Goal: Task Accomplishment & Management: Manage account settings

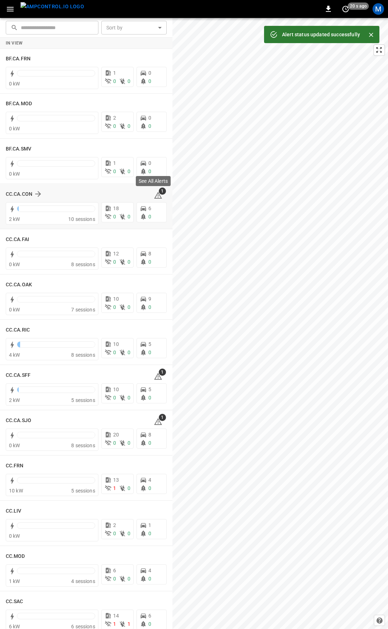
drag, startPoint x: 159, startPoint y: 199, endPoint x: 156, endPoint y: 196, distance: 4.3
click at [159, 199] on div "1" at bounding box center [160, 193] width 13 height 11
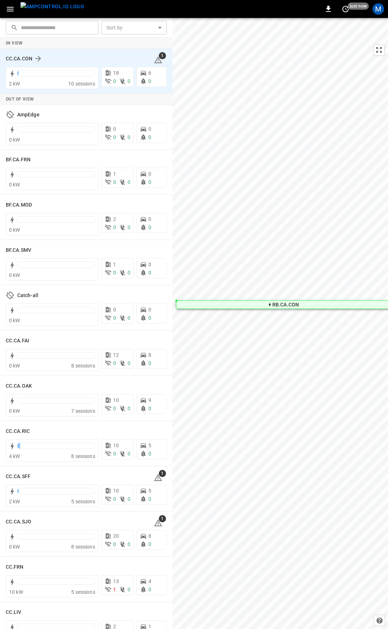
click at [156, 60] on icon at bounding box center [158, 59] width 8 height 7
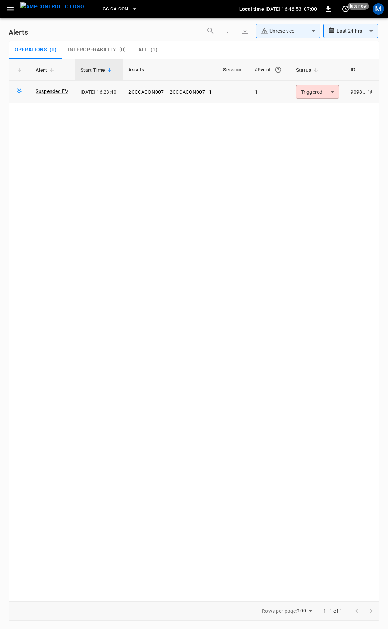
click at [336, 94] on body "**********" at bounding box center [194, 313] width 388 height 627
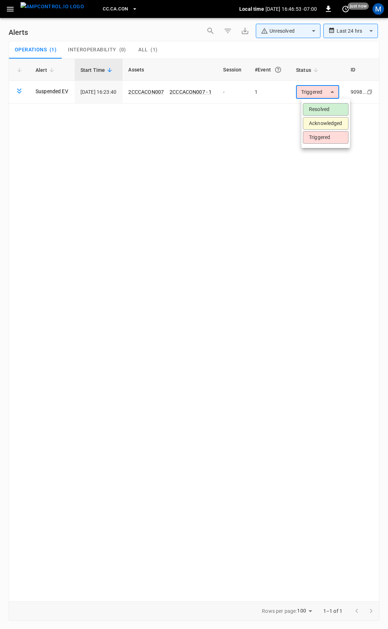
click at [327, 111] on li "Resolved" at bounding box center [326, 109] width 46 height 13
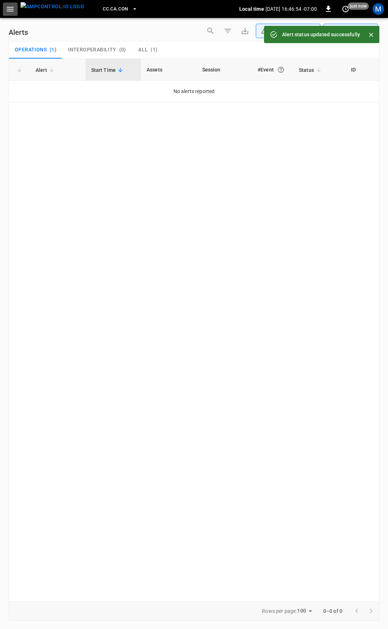
click at [10, 11] on icon "button" at bounding box center [10, 9] width 7 height 5
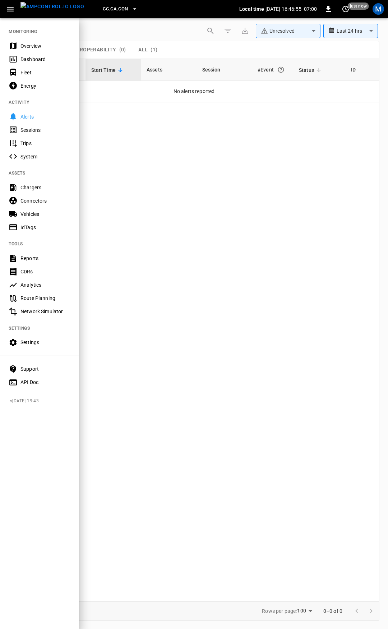
drag, startPoint x: 26, startPoint y: 47, endPoint x: 148, endPoint y: 174, distance: 175.9
click at [26, 47] on div "Overview" at bounding box center [45, 45] width 50 height 7
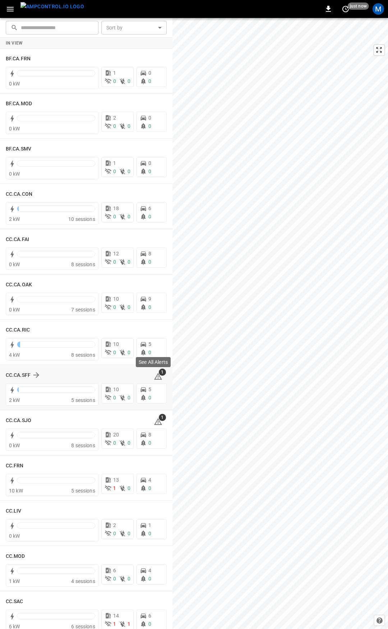
click at [155, 375] on icon at bounding box center [158, 376] width 8 height 7
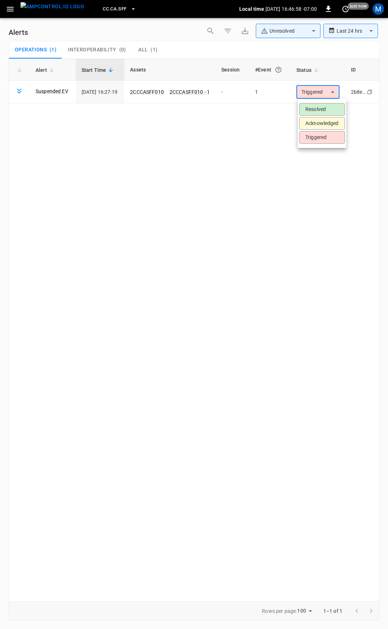
click at [327, 92] on body "**********" at bounding box center [194, 313] width 388 height 627
click at [319, 106] on li "Resolved" at bounding box center [322, 109] width 46 height 13
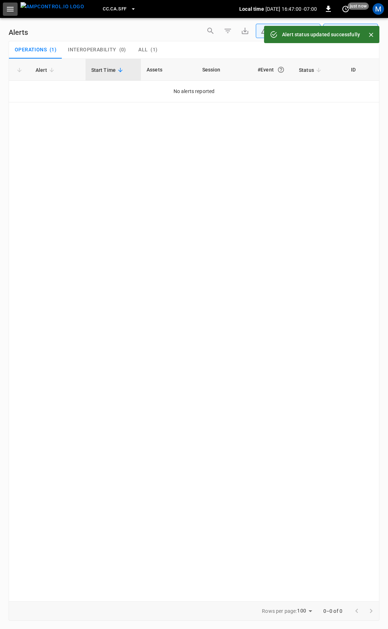
click at [6, 9] on icon "button" at bounding box center [10, 9] width 9 height 9
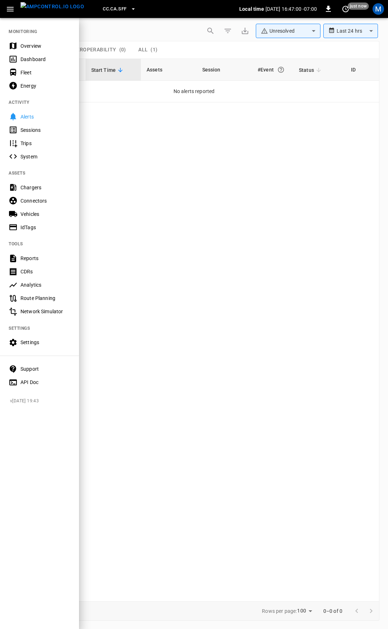
click at [36, 49] on div "Overview" at bounding box center [45, 45] width 50 height 7
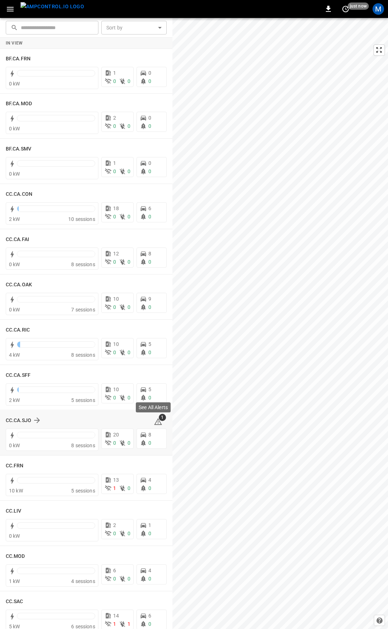
click at [155, 422] on icon at bounding box center [158, 422] width 9 height 9
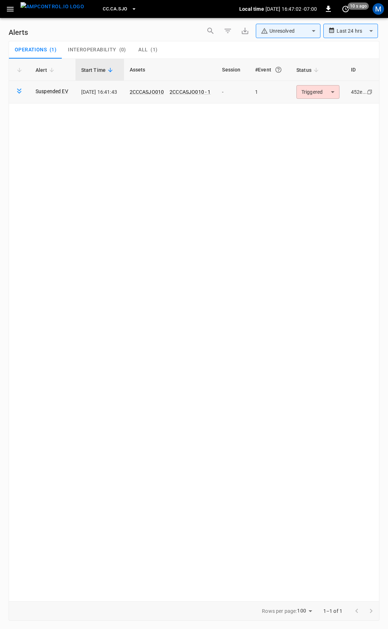
click at [326, 89] on body "**********" at bounding box center [194, 313] width 388 height 627
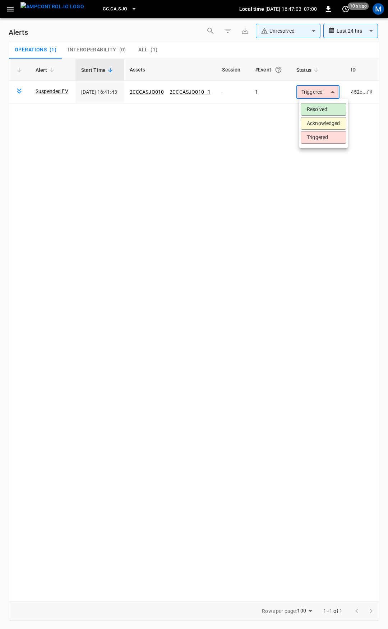
drag, startPoint x: 326, startPoint y: 110, endPoint x: 278, endPoint y: 93, distance: 50.7
click at [326, 109] on li "Resolved" at bounding box center [324, 109] width 46 height 13
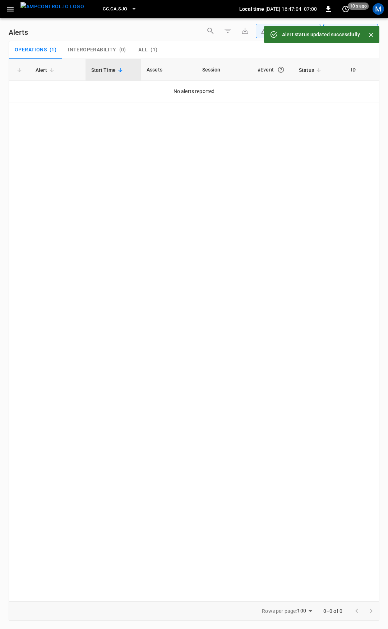
click at [10, 9] on icon "button" at bounding box center [10, 9] width 7 height 5
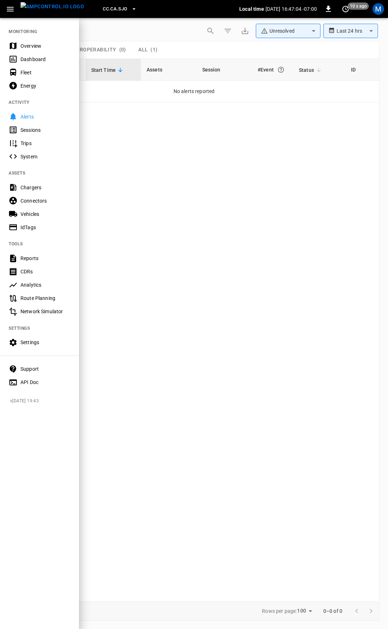
click at [31, 46] on div "Overview" at bounding box center [45, 45] width 50 height 7
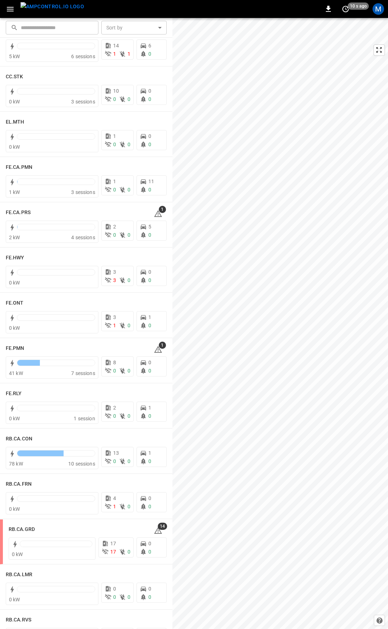
scroll to position [566, 0]
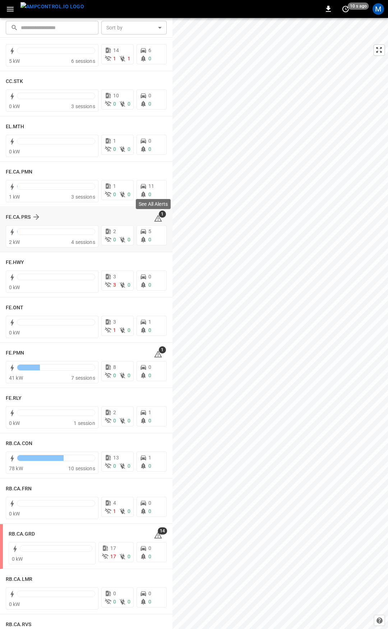
click at [159, 216] on span "1" at bounding box center [162, 214] width 7 height 7
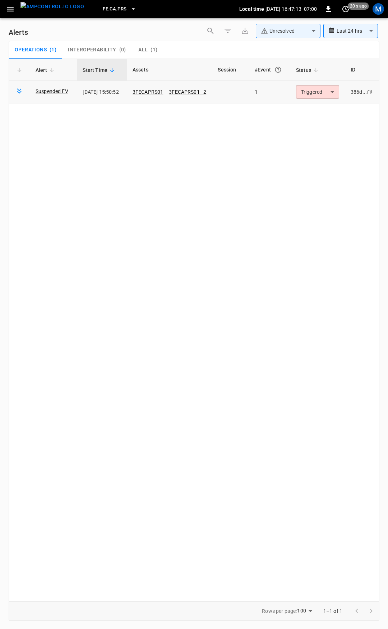
click at [332, 89] on body "**********" at bounding box center [194, 313] width 388 height 627
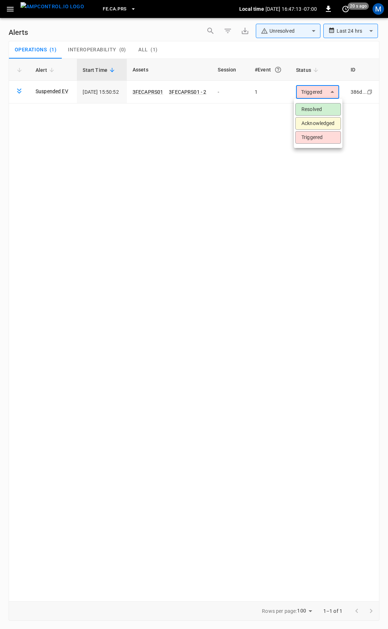
click at [326, 109] on li "Resolved" at bounding box center [318, 109] width 46 height 13
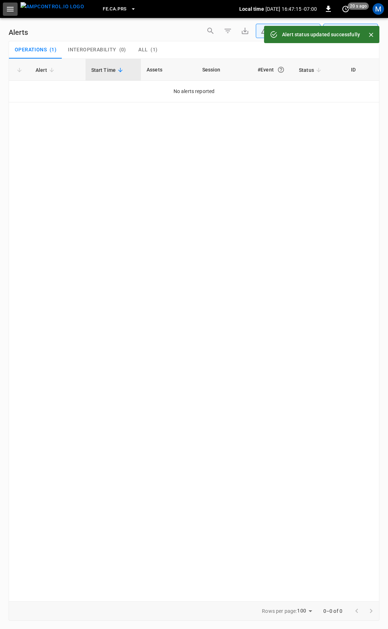
click at [10, 10] on icon "button" at bounding box center [10, 9] width 9 height 9
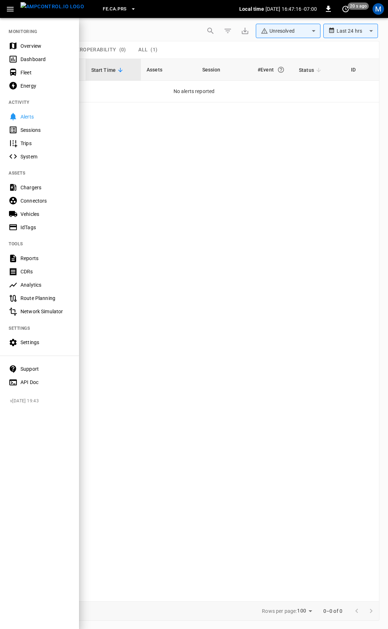
click at [29, 44] on div "Overview" at bounding box center [45, 45] width 50 height 7
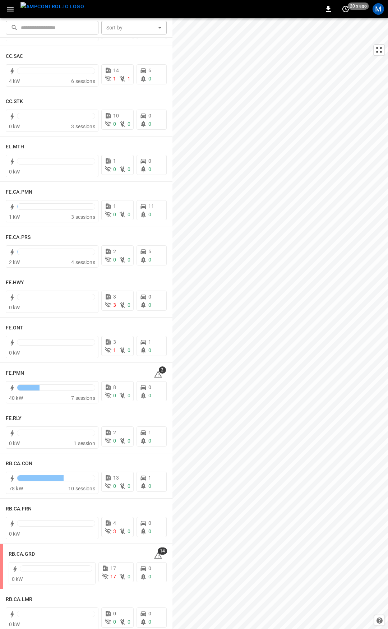
scroll to position [552, 0]
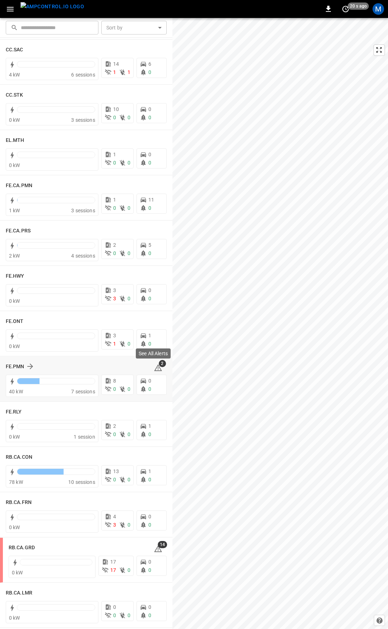
click at [159, 365] on span "2" at bounding box center [162, 363] width 7 height 7
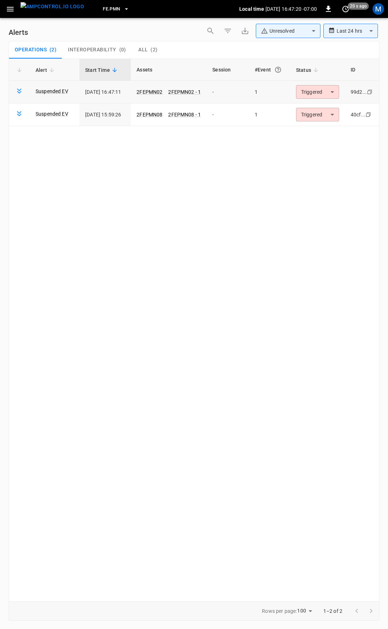
click at [325, 94] on body "**********" at bounding box center [194, 313] width 388 height 627
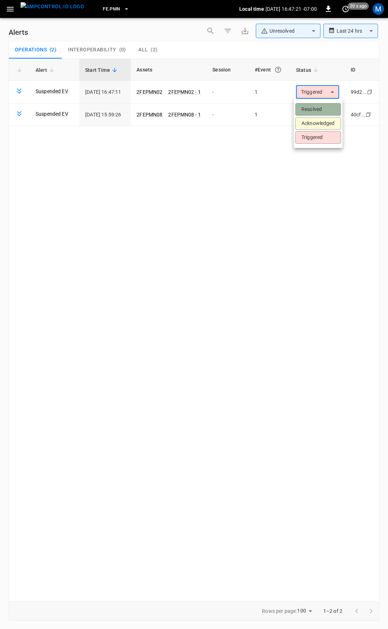
click at [322, 109] on li "Resolved" at bounding box center [318, 109] width 46 height 13
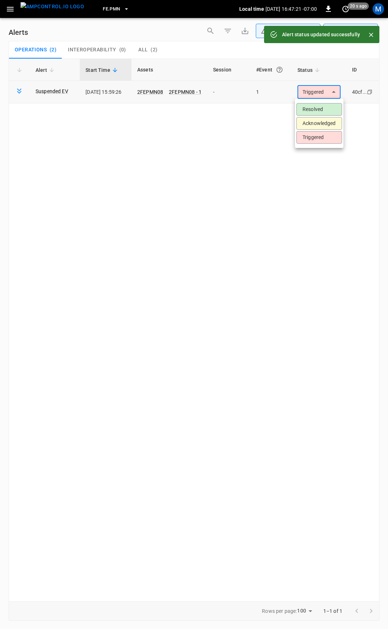
click at [323, 91] on body "**********" at bounding box center [194, 313] width 388 height 627
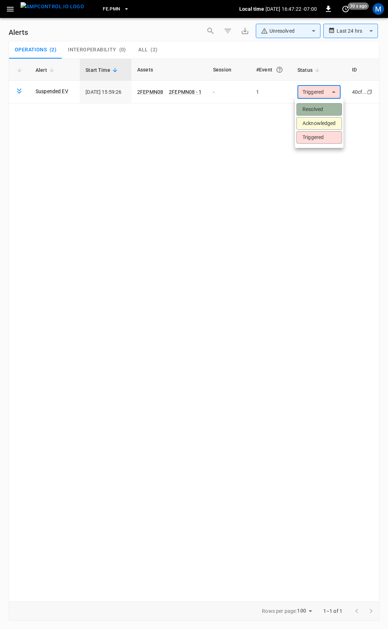
click at [322, 106] on li "Resolved" at bounding box center [319, 109] width 46 height 13
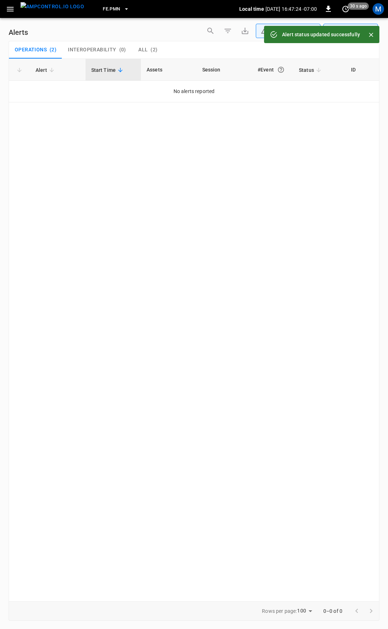
click at [10, 13] on icon "button" at bounding box center [10, 9] width 9 height 9
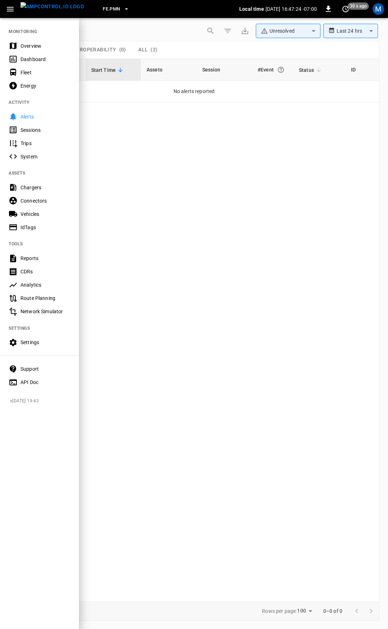
click at [26, 44] on div "Overview" at bounding box center [45, 45] width 50 height 7
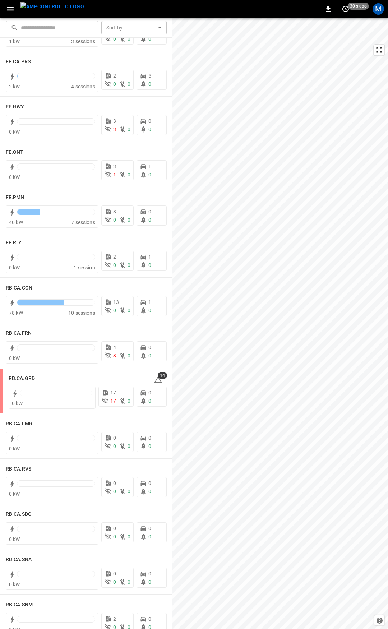
scroll to position [736, 0]
